Goal: Task Accomplishment & Management: Use online tool/utility

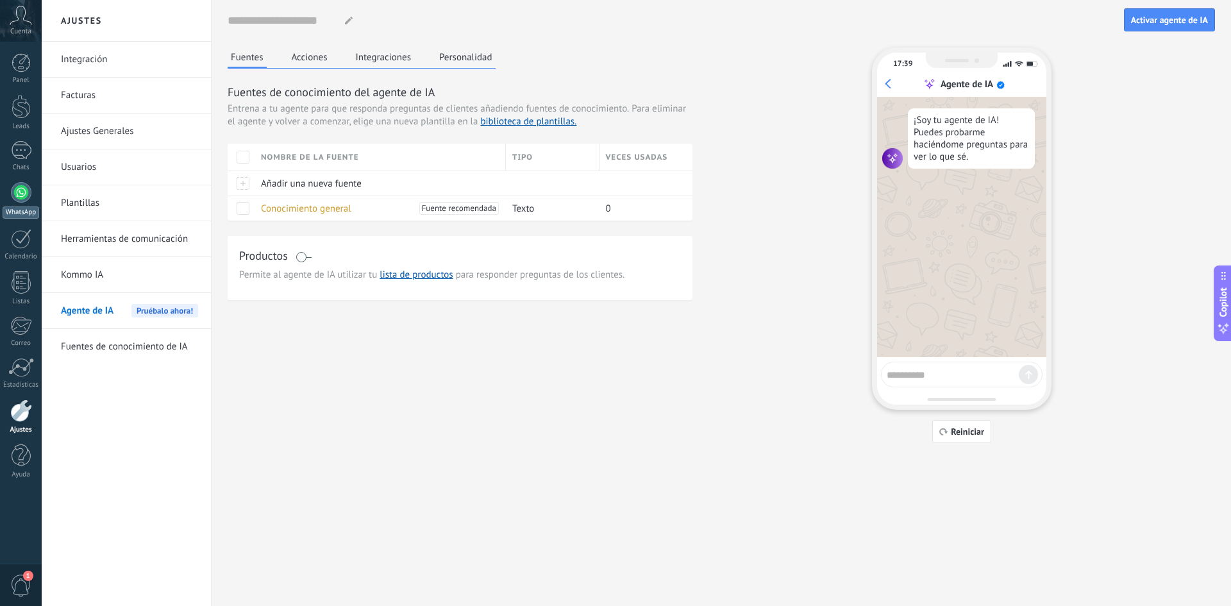
click at [28, 201] on link "WhatsApp" at bounding box center [21, 200] width 42 height 37
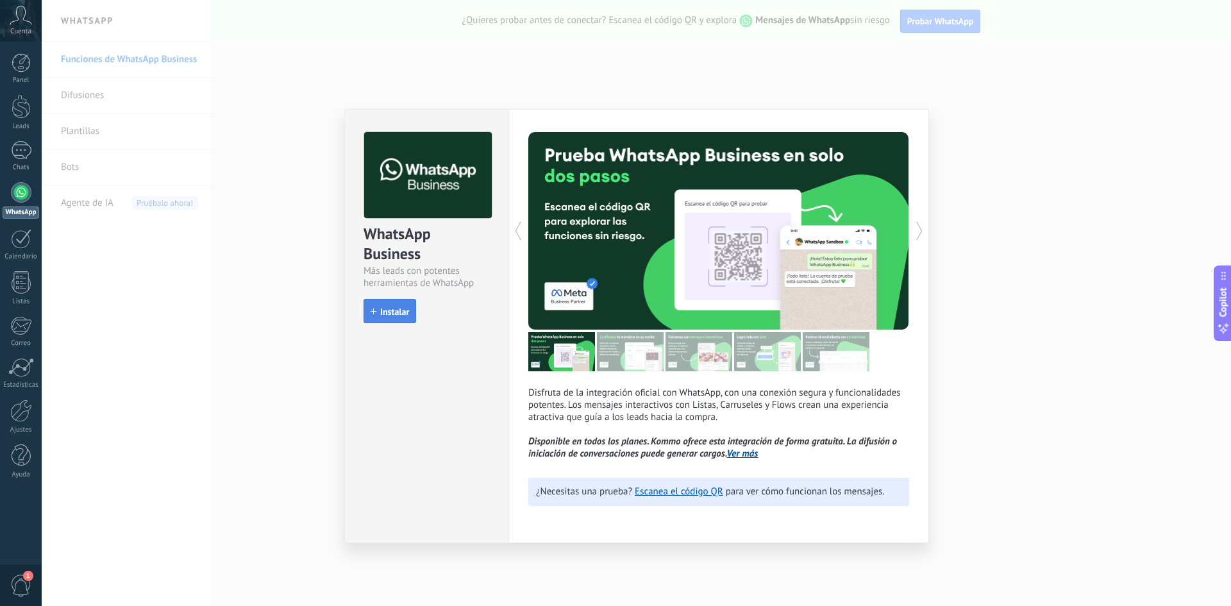
click at [399, 317] on button "Instalar" at bounding box center [389, 311] width 53 height 24
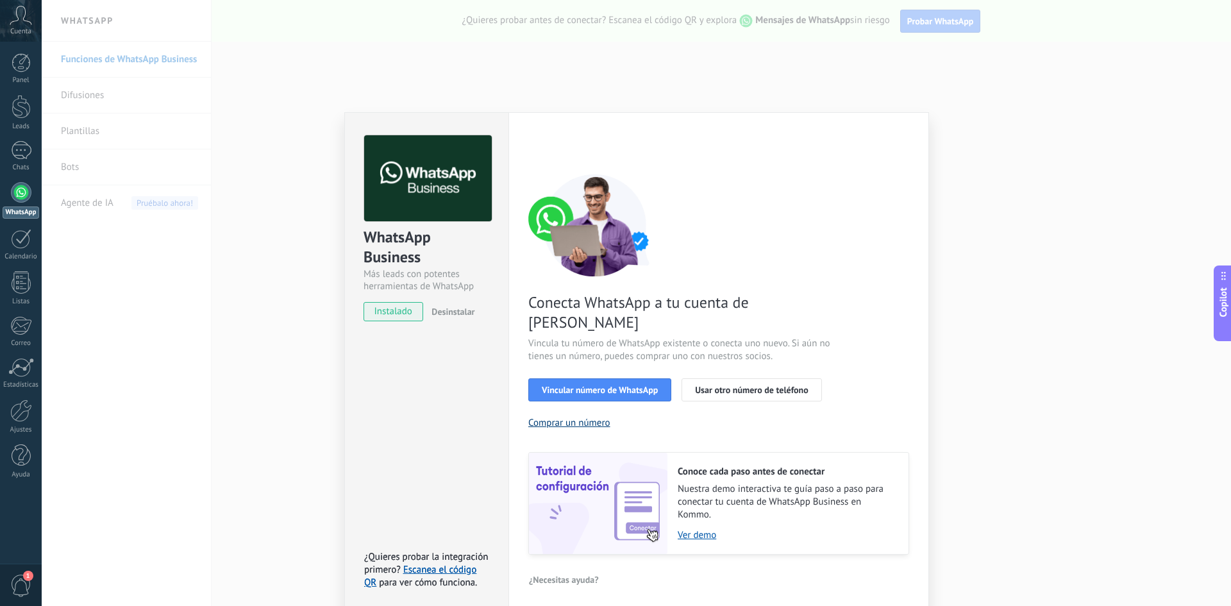
click at [595, 417] on button "Comprar un número" at bounding box center [569, 423] width 82 height 12
click at [709, 529] on link "Ver demo" at bounding box center [786, 535] width 218 height 12
click at [987, 133] on div "WhatsApp Business Más leads con potentes herramientas de WhatsApp instalado Des…" at bounding box center [636, 303] width 1189 height 606
click at [651, 385] on span "Vincular número de WhatsApp" at bounding box center [600, 389] width 116 height 9
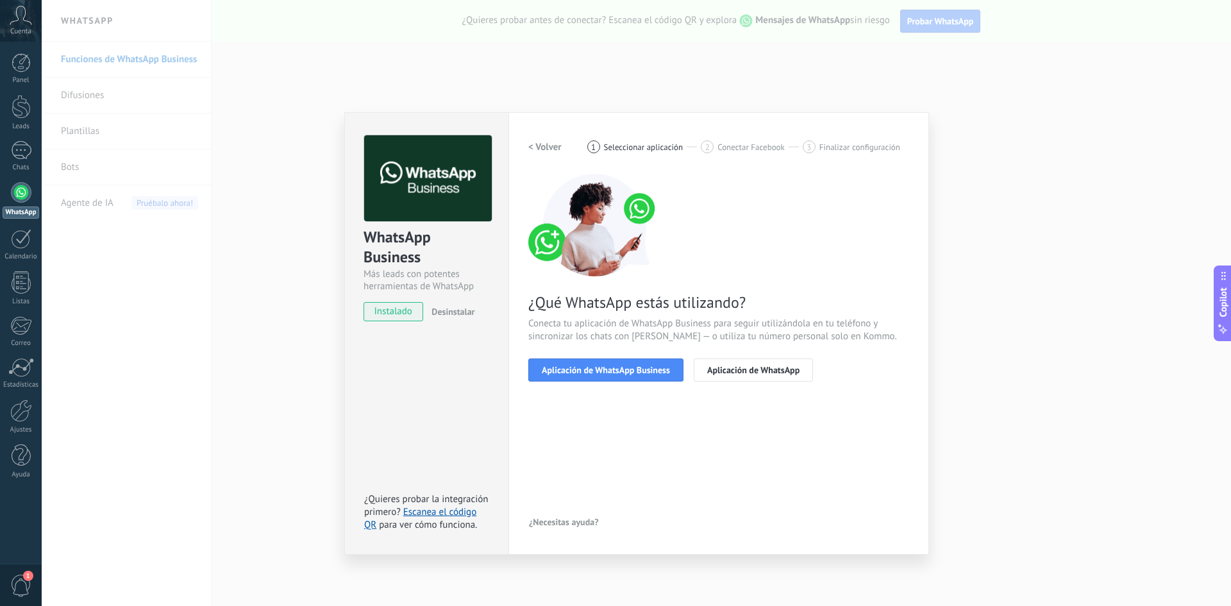
drag, startPoint x: 651, startPoint y: 364, endPoint x: 708, endPoint y: 319, distance: 72.1
click at [708, 319] on div "¿Qué WhatsApp estás utilizando? Conecta tu aplicación de WhatsApp Business para…" at bounding box center [718, 278] width 381 height 208
click at [588, 360] on button "Aplicación de WhatsApp Business" at bounding box center [605, 369] width 155 height 23
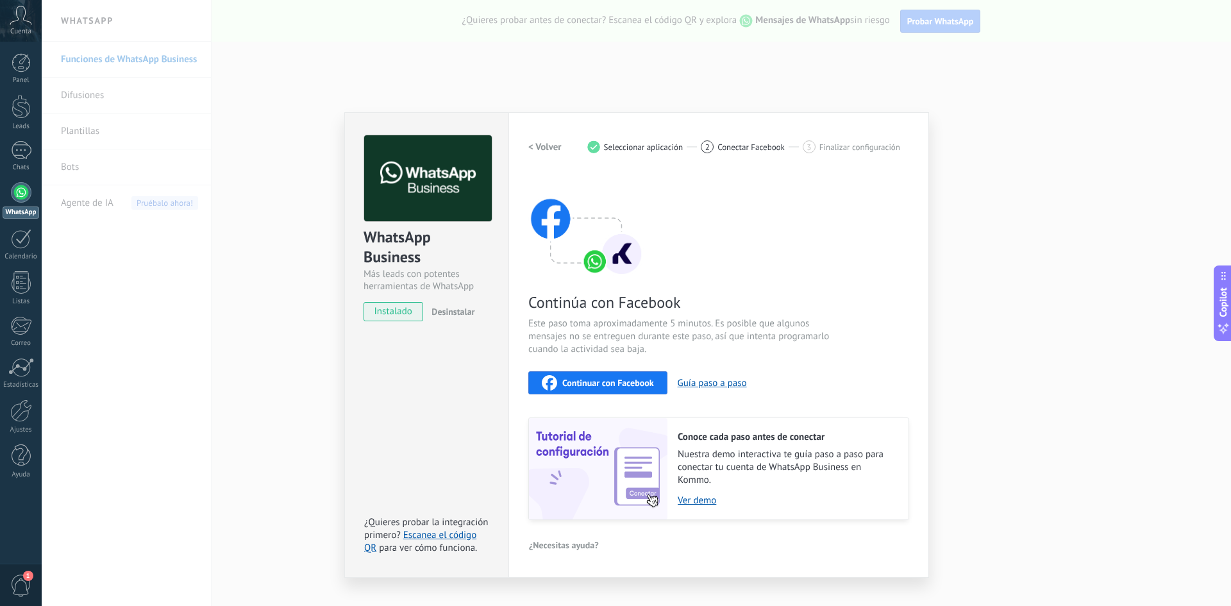
click at [596, 383] on span "Continuar con Facebook" at bounding box center [608, 382] width 92 height 9
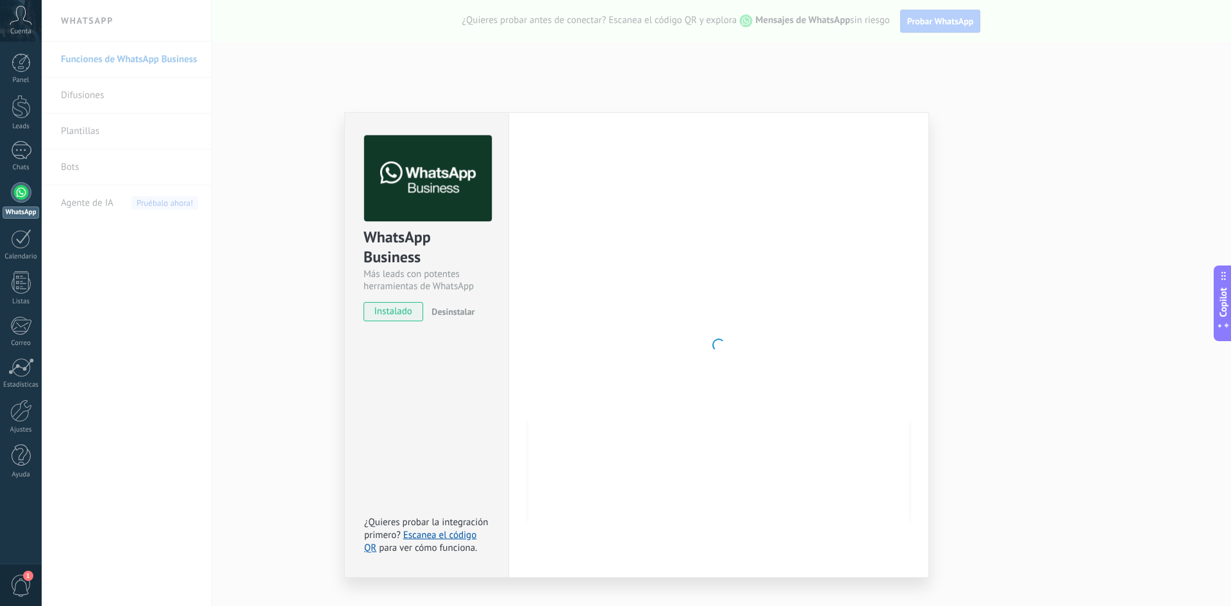
click at [210, 272] on div "WhatsApp Business Más leads con potentes herramientas de WhatsApp instalado Des…" at bounding box center [636, 303] width 1189 height 606
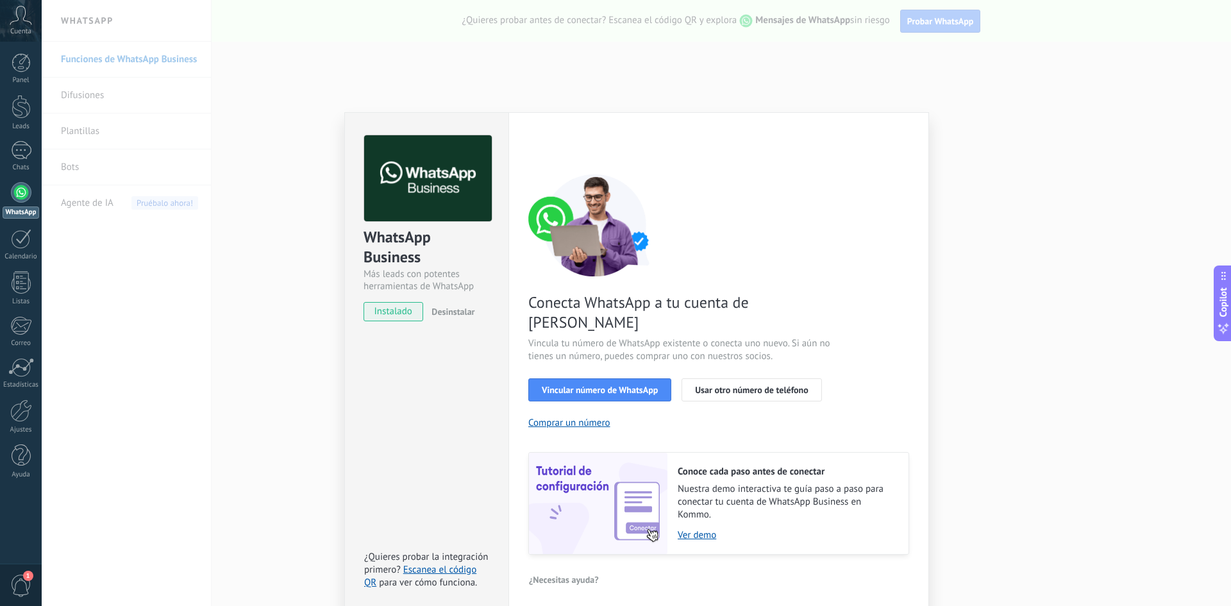
drag, startPoint x: 184, startPoint y: 392, endPoint x: 234, endPoint y: 374, distance: 52.9
click at [185, 392] on div "WhatsApp Business Más leads con potentes herramientas de WhatsApp instalado Des…" at bounding box center [636, 303] width 1189 height 606
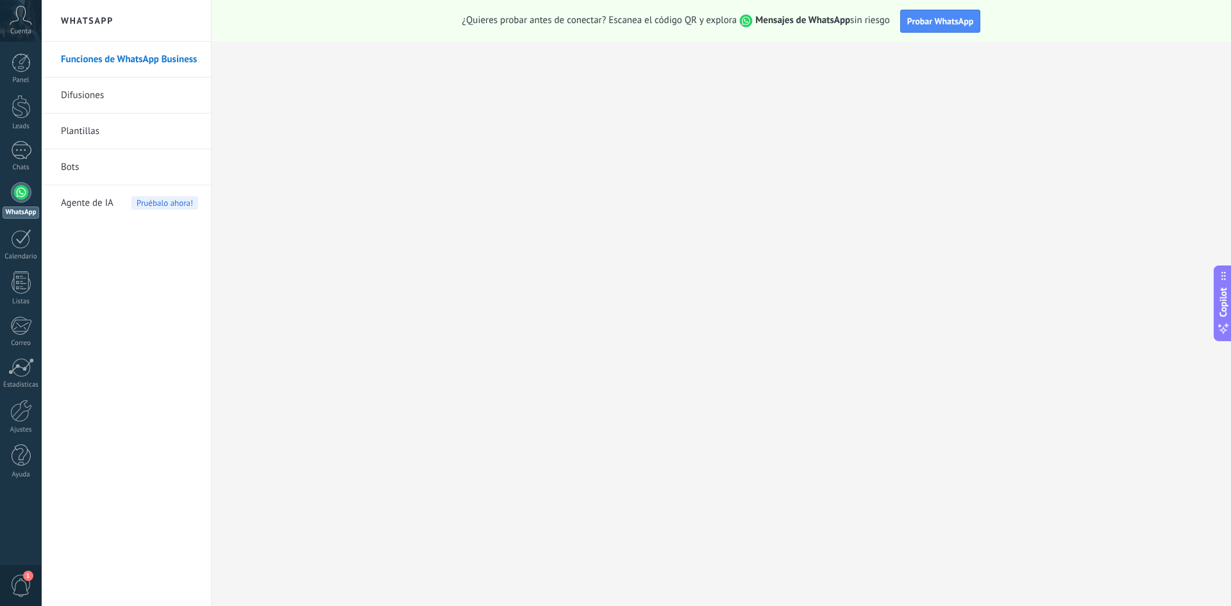
click at [120, 54] on link "Funciones de WhatsApp Business" at bounding box center [129, 60] width 137 height 36
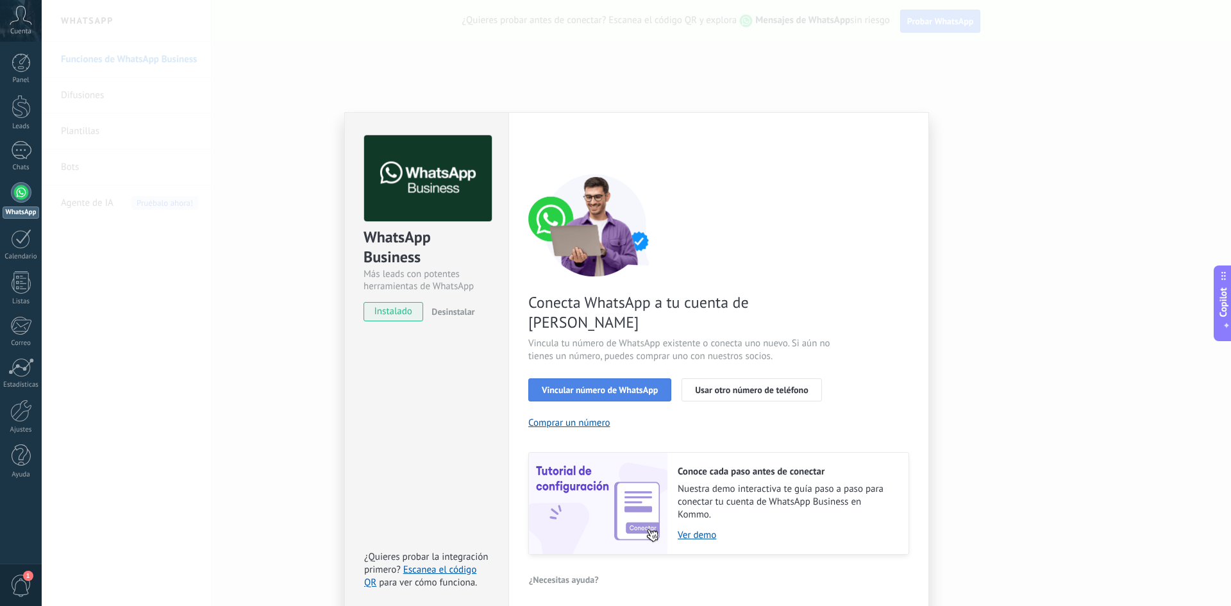
click at [631, 385] on span "Vincular número de WhatsApp" at bounding box center [600, 389] width 116 height 9
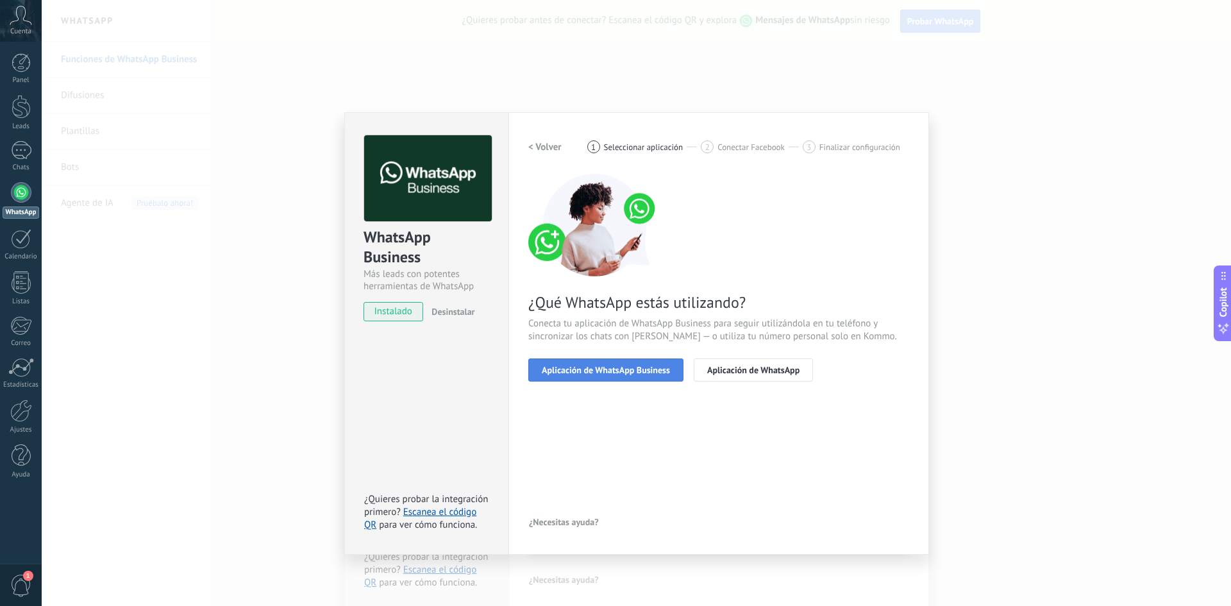
click at [651, 374] on span "Aplicación de WhatsApp Business" at bounding box center [606, 369] width 128 height 9
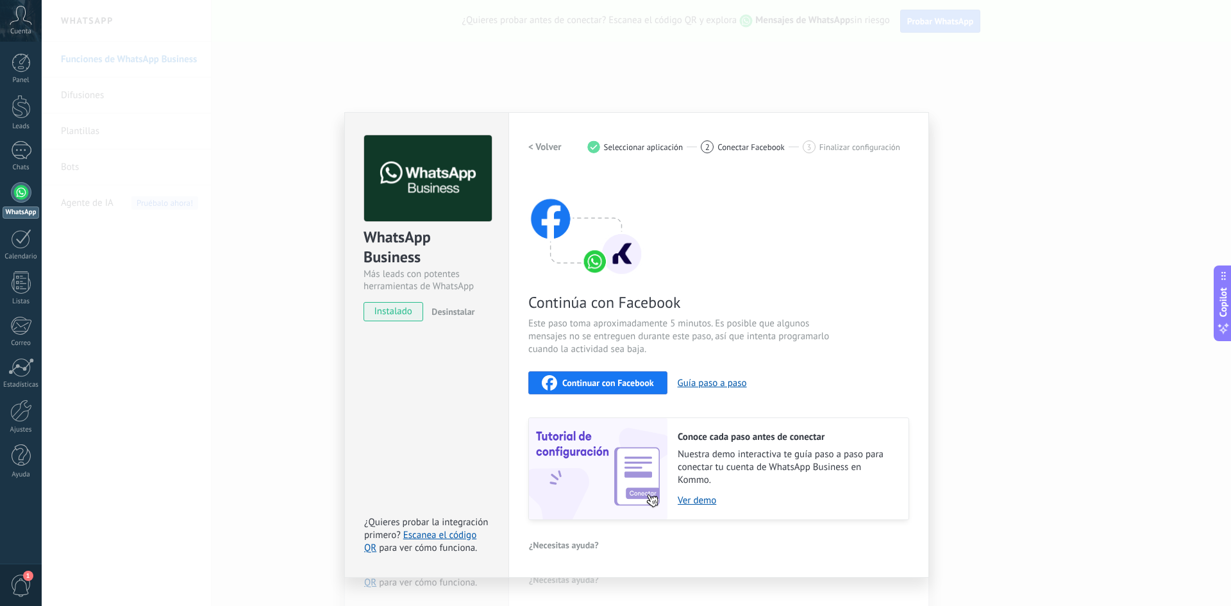
click at [546, 145] on h2 "< Volver" at bounding box center [544, 147] width 33 height 12
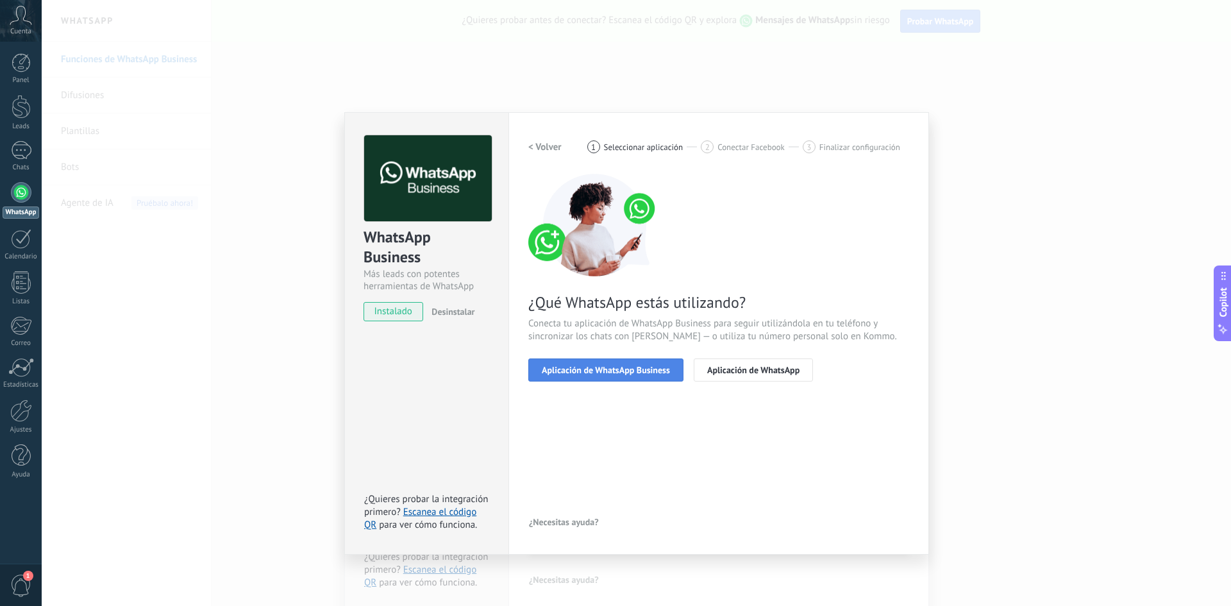
click at [629, 371] on span "Aplicación de WhatsApp Business" at bounding box center [606, 369] width 128 height 9
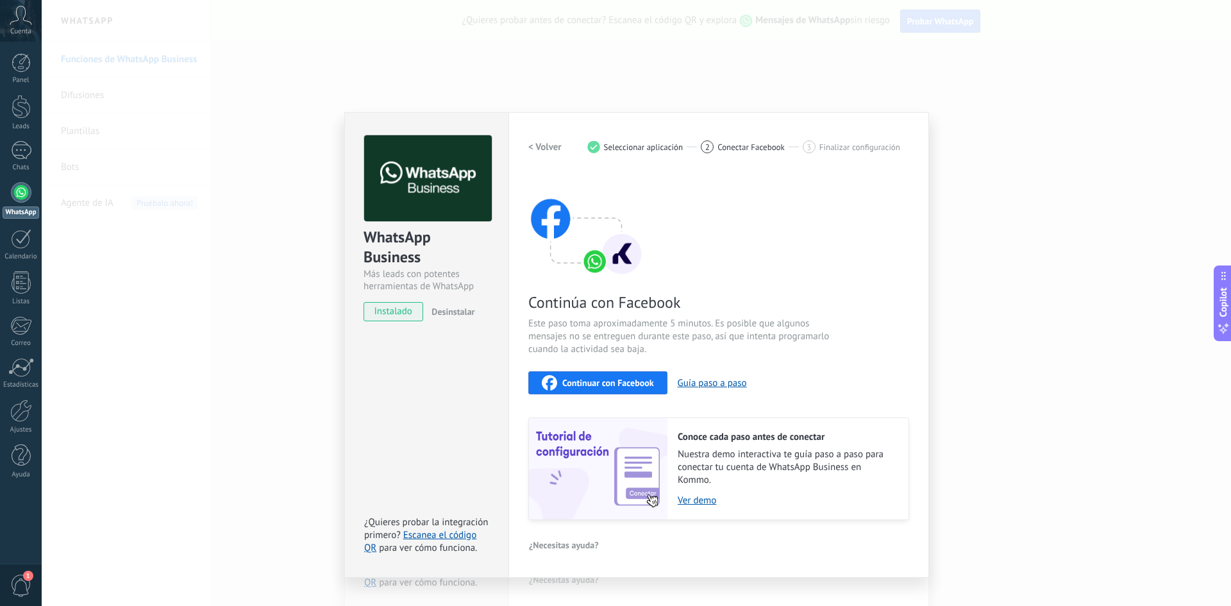
click at [627, 390] on button "Continuar con Facebook" at bounding box center [597, 382] width 139 height 23
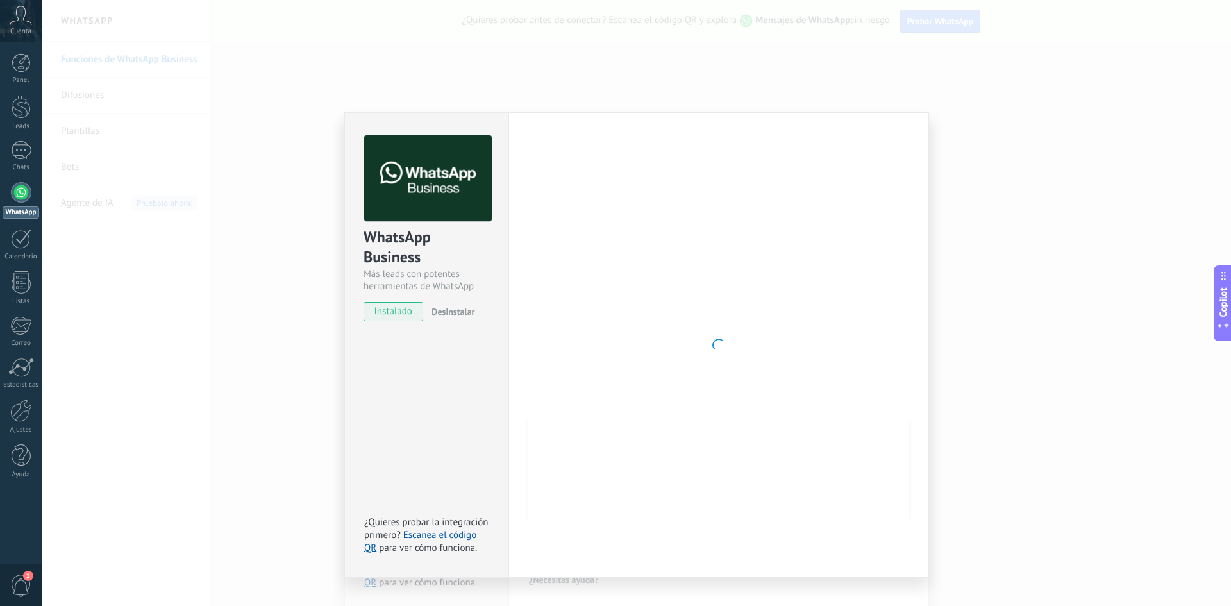
click at [984, 129] on div "WhatsApp Business Más leads con potentes herramientas de WhatsApp instalado Des…" at bounding box center [636, 303] width 1189 height 606
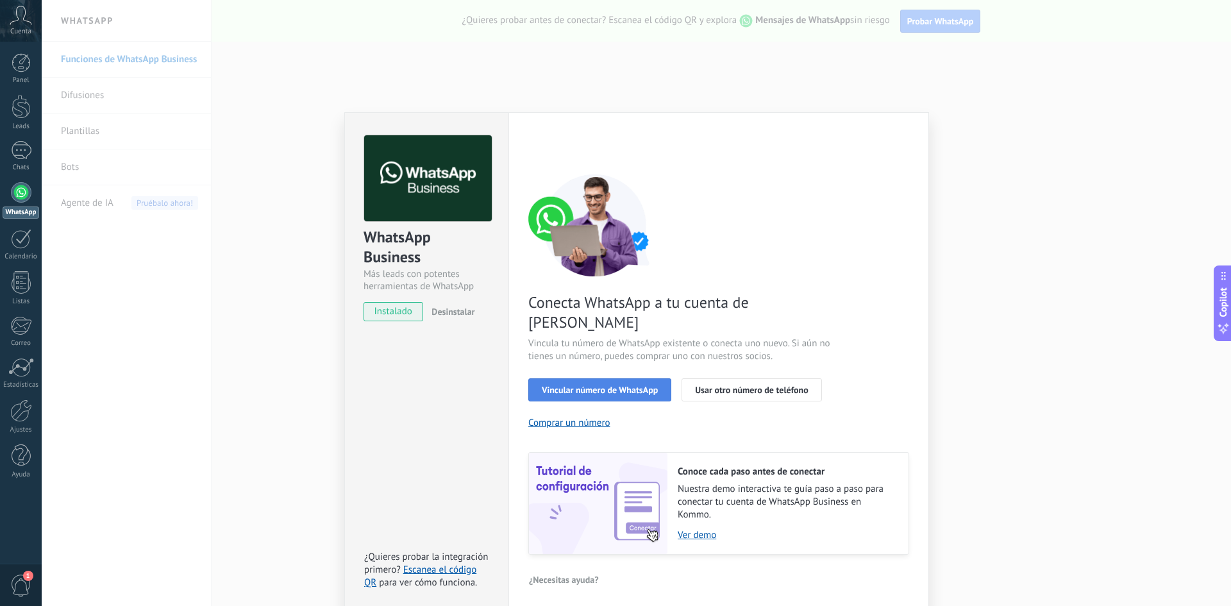
click at [617, 378] on button "Vincular número de WhatsApp" at bounding box center [599, 389] width 143 height 23
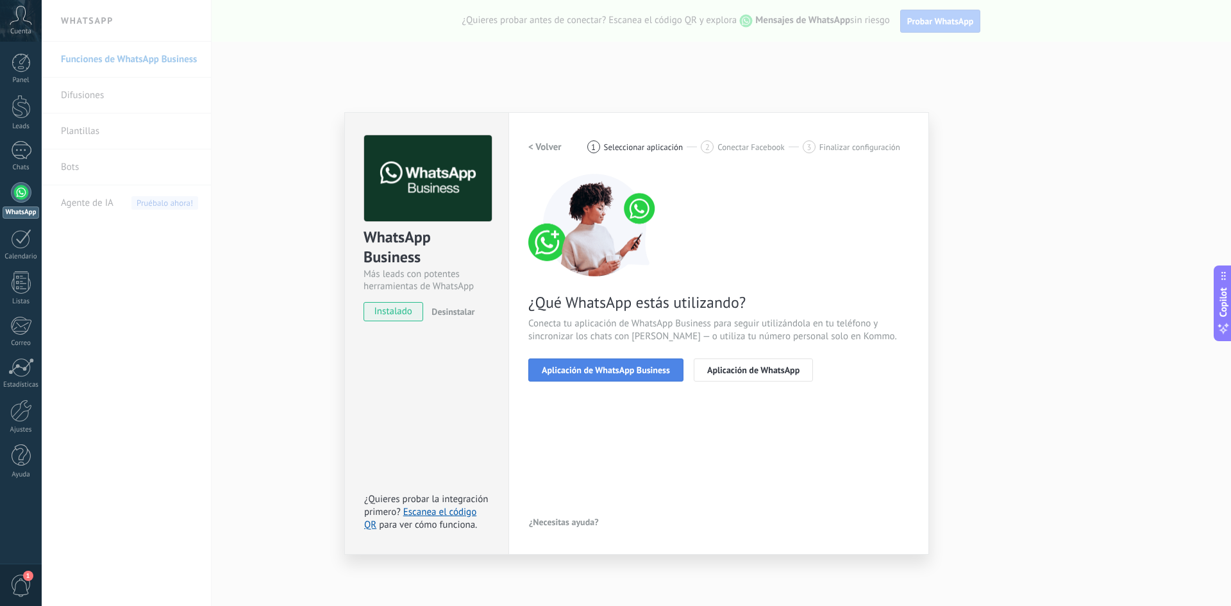
drag, startPoint x: 667, startPoint y: 355, endPoint x: 661, endPoint y: 362, distance: 9.5
click at [664, 359] on div "¿Qué WhatsApp estás utilizando? Conecta tu aplicación de WhatsApp Business para…" at bounding box center [718, 278] width 381 height 208
click at [661, 362] on button "Aplicación de WhatsApp Business" at bounding box center [605, 369] width 155 height 23
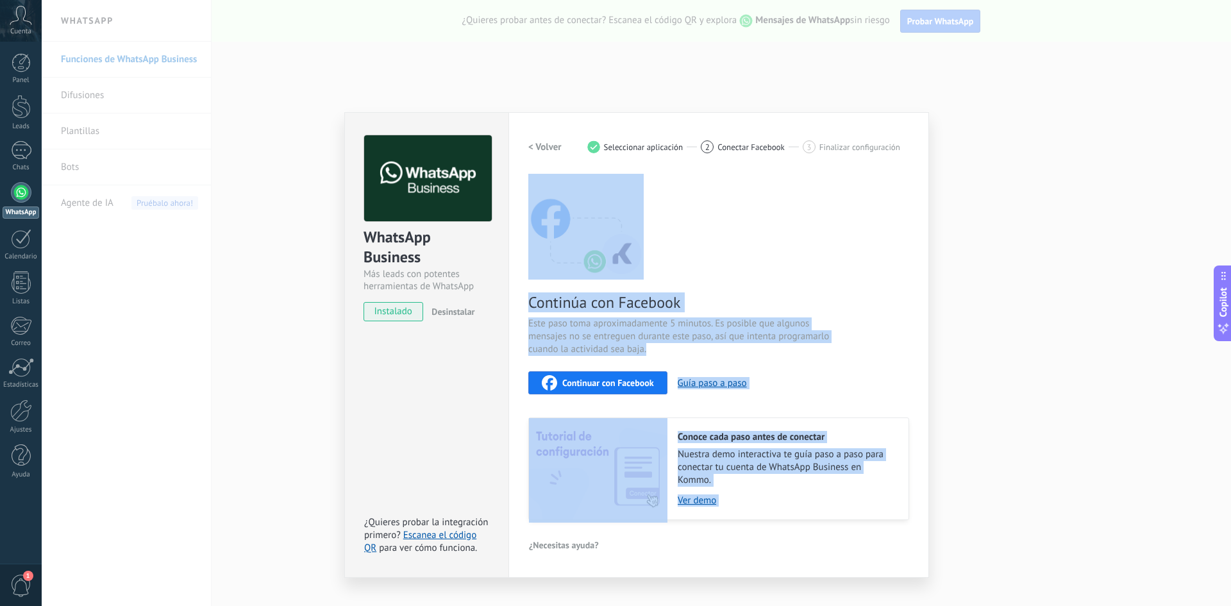
click at [725, 349] on span "Este paso toma aproximadamente 5 minutos. Es posible que algunos mensajes no se…" at bounding box center [680, 336] width 305 height 38
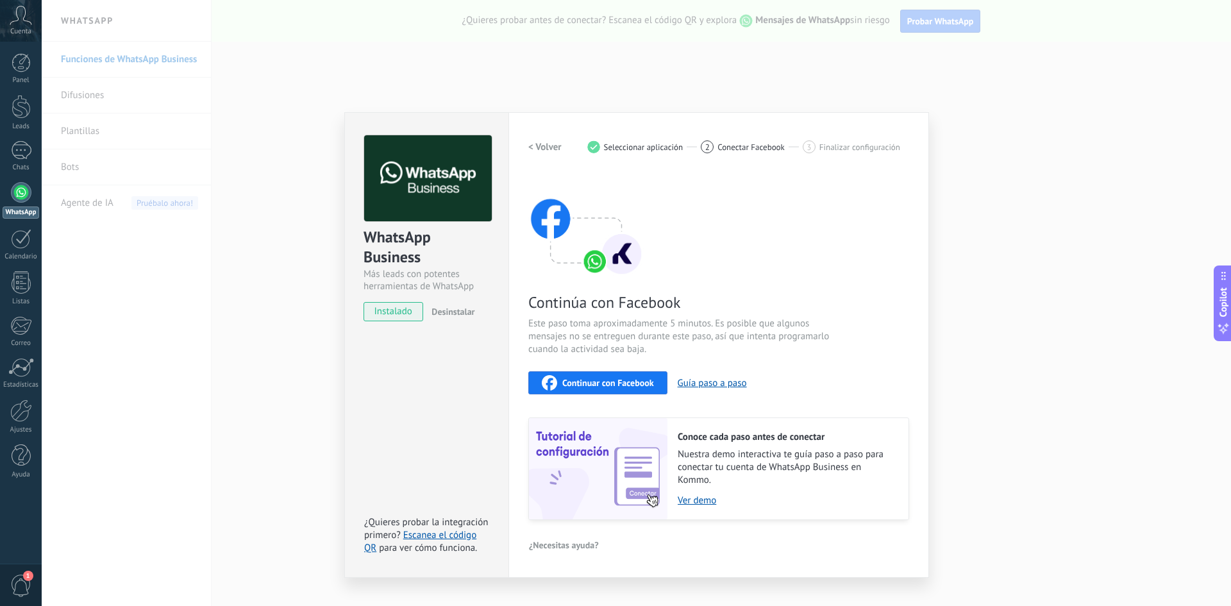
click at [642, 383] on span "Continuar con Facebook" at bounding box center [608, 382] width 92 height 9
click at [761, 323] on span "Este paso toma aproximadamente 5 minutos. Es posible que algunos mensajes no se…" at bounding box center [680, 336] width 305 height 38
click at [613, 379] on span "Continuar con Facebook" at bounding box center [608, 382] width 92 height 9
